Goal: Information Seeking & Learning: Learn about a topic

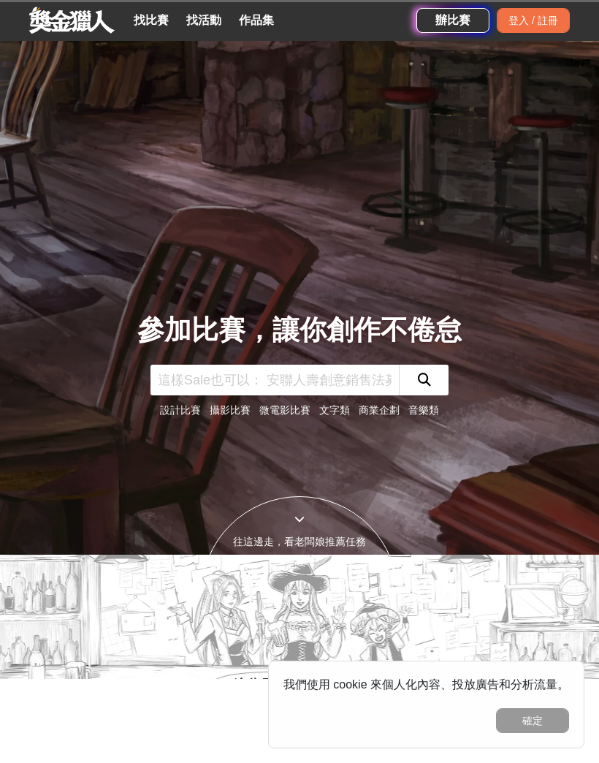
scroll to position [200, 0]
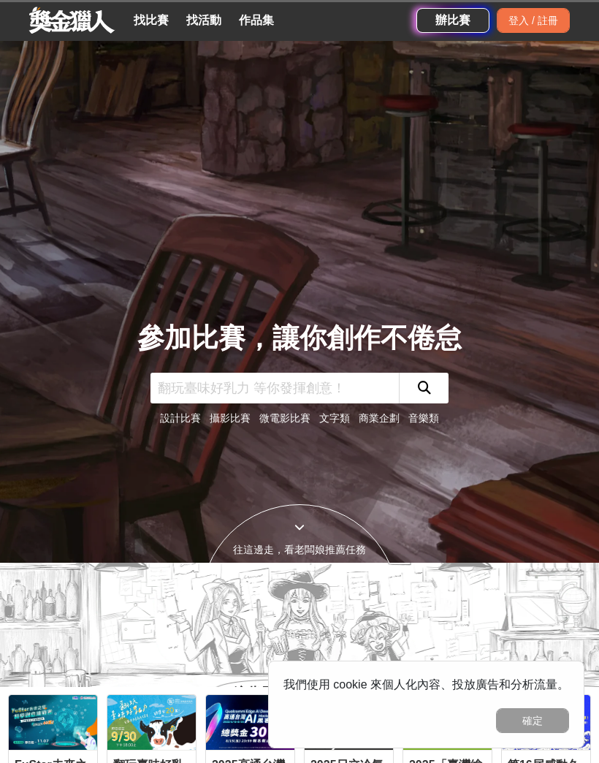
click at [427, 403] on button "submit" at bounding box center [424, 388] width 50 height 31
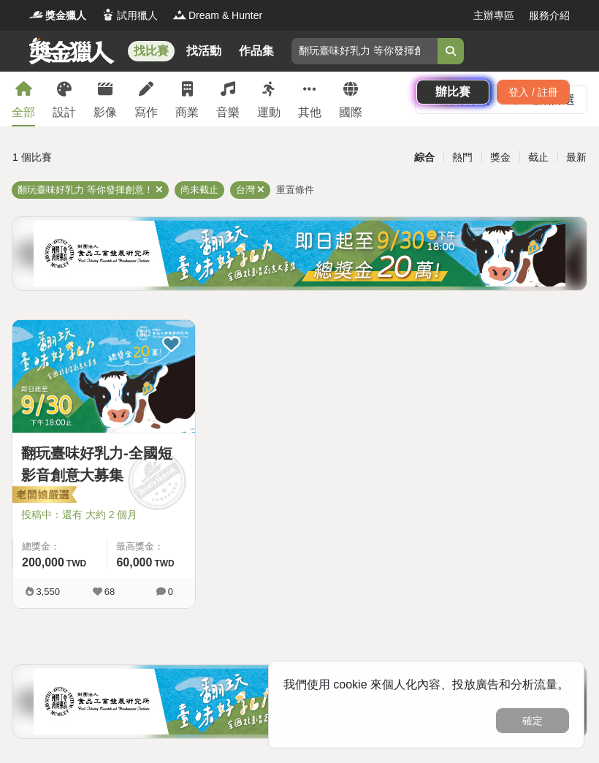
click at [229, 94] on div "找比賽 找活動 作品集 翻玩臺味好乳力 等你發揮創意！ 辦比賽 登入 / 註冊" at bounding box center [299, 72] width 599 height 82
click at [233, 100] on div "找比賽 找活動 作品集 翻玩臺味好乳力 等你發揮創意！ 辦比賽 登入 / 註冊" at bounding box center [299, 72] width 599 height 82
click at [237, 94] on div "找比賽 找活動 作品集 翻玩臺味好乳力 等你發揮創意！ 辦比賽 登入 / 註冊" at bounding box center [299, 72] width 599 height 82
click at [231, 113] on div "音樂" at bounding box center [227, 113] width 23 height 18
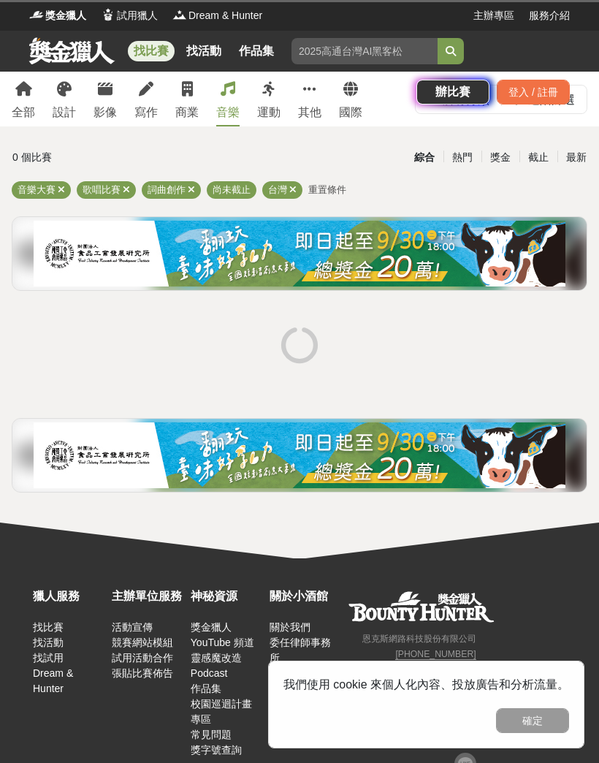
click at [228, 108] on div "找比賽 找活動 作品集 翻玩臺味好乳力 等你發揮創意！ 辦比賽 登入 / 註冊" at bounding box center [299, 72] width 599 height 82
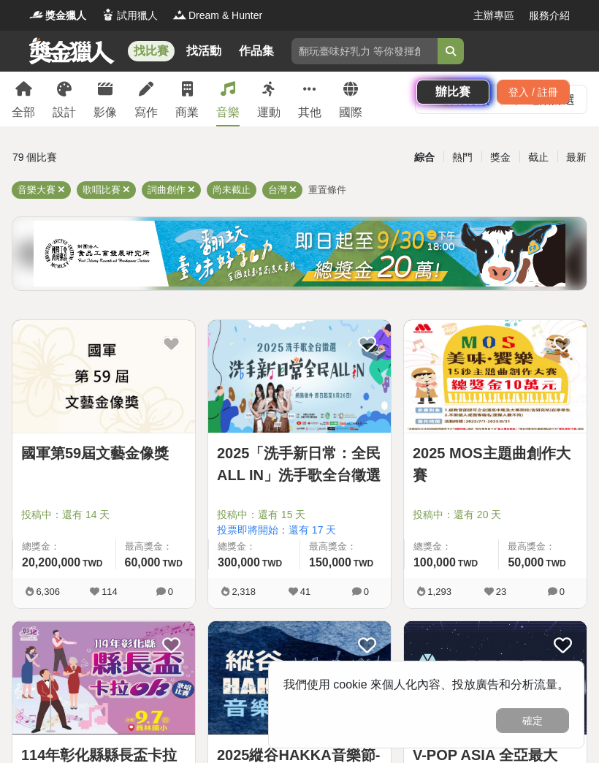
click at [522, 720] on button "確定" at bounding box center [532, 720] width 73 height 25
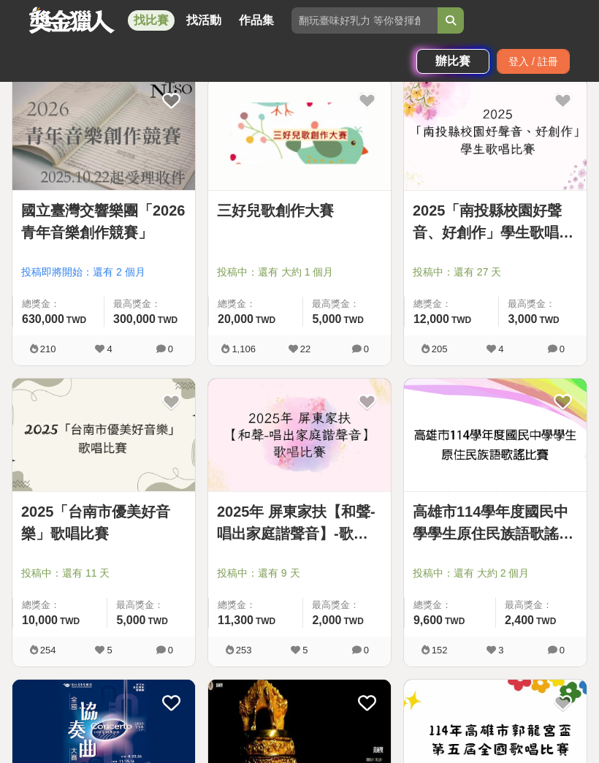
scroll to position [1854, 0]
